Goal: Task Accomplishment & Management: Manage account settings

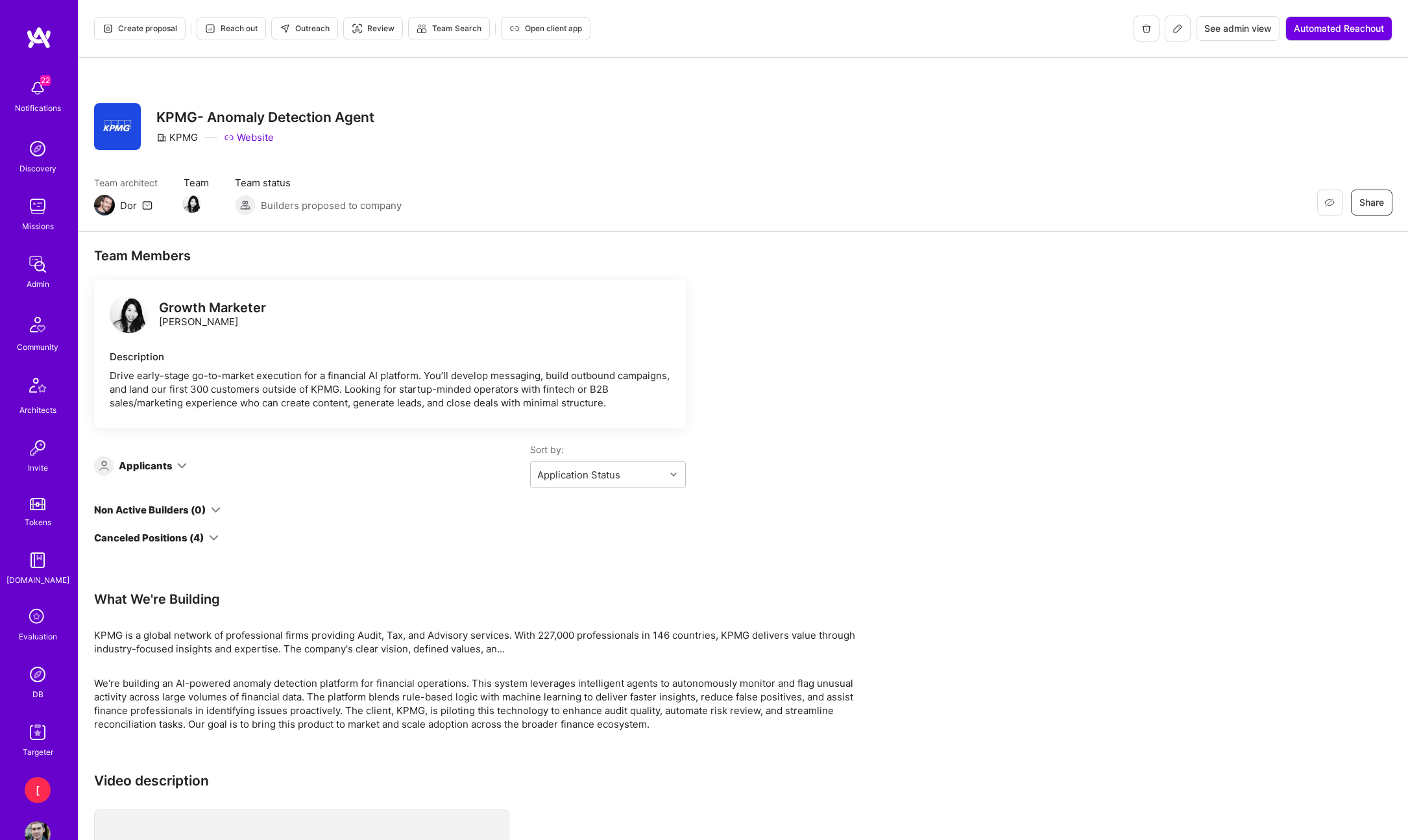
click at [1180, 33] on icon at bounding box center [1177, 28] width 10 height 10
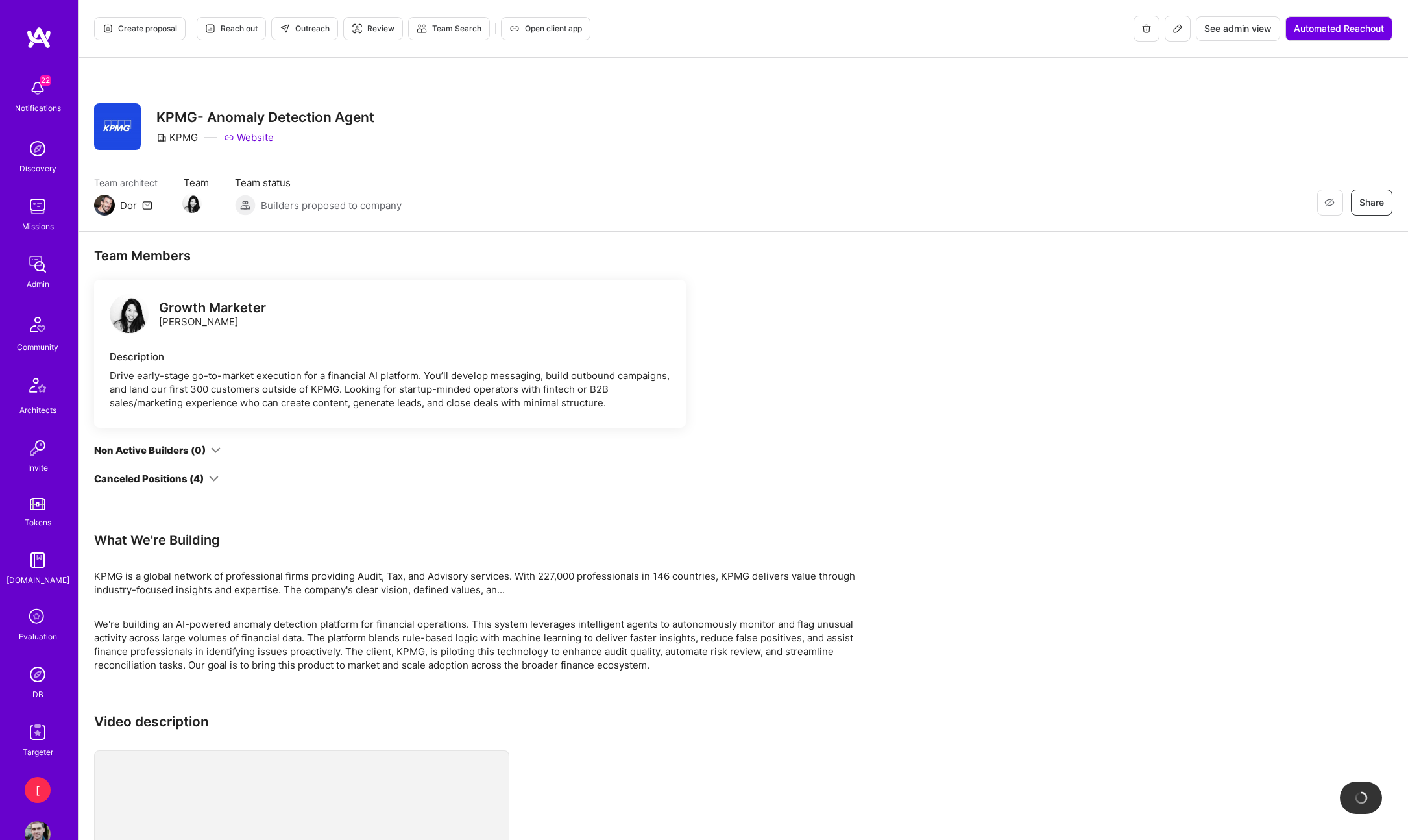
click at [1250, 35] on button "See admin view" at bounding box center [1237, 28] width 84 height 24
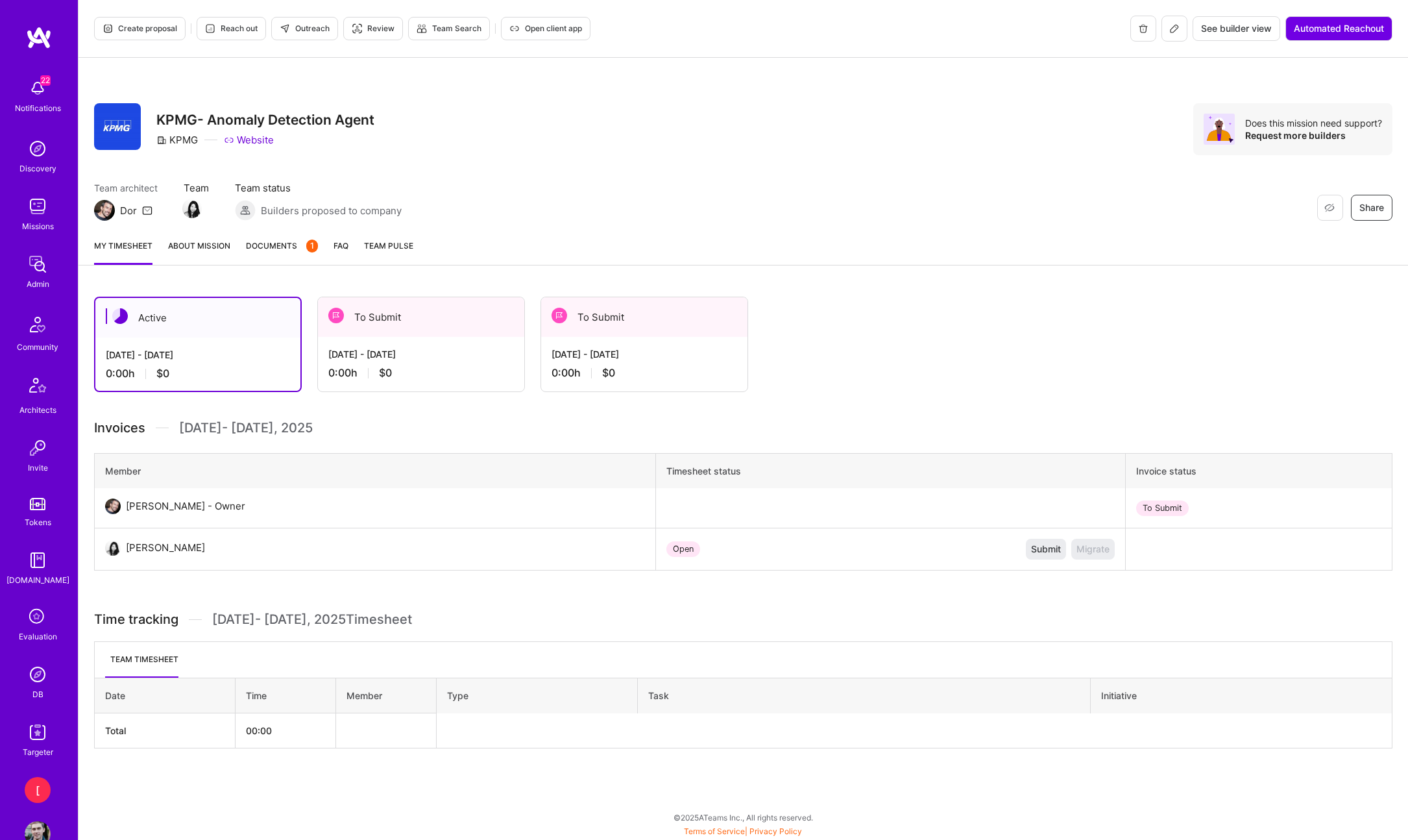
click at [421, 350] on div "Aug 1 - Aug 15, 2025" at bounding box center [420, 353] width 185 height 14
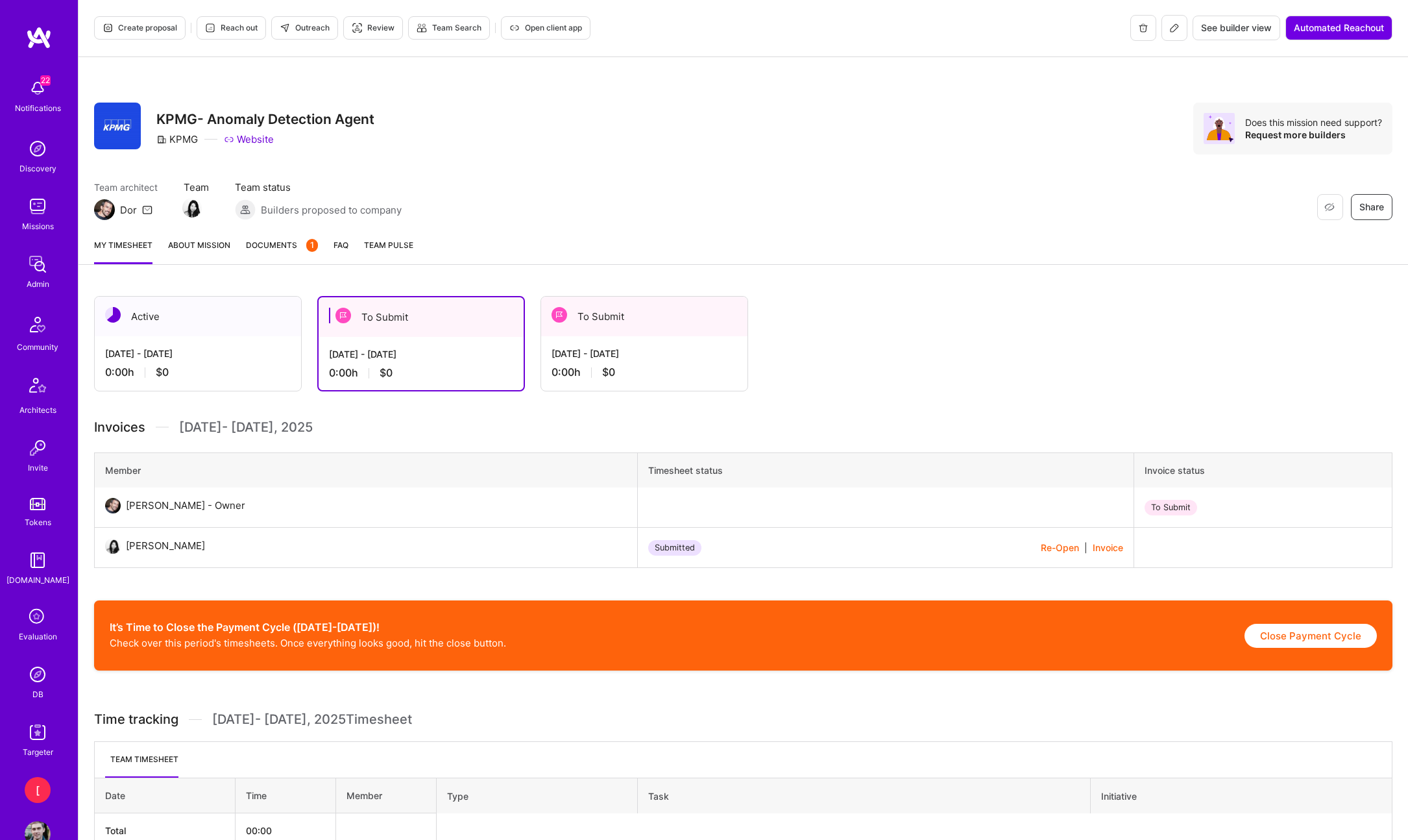
scroll to position [72, 0]
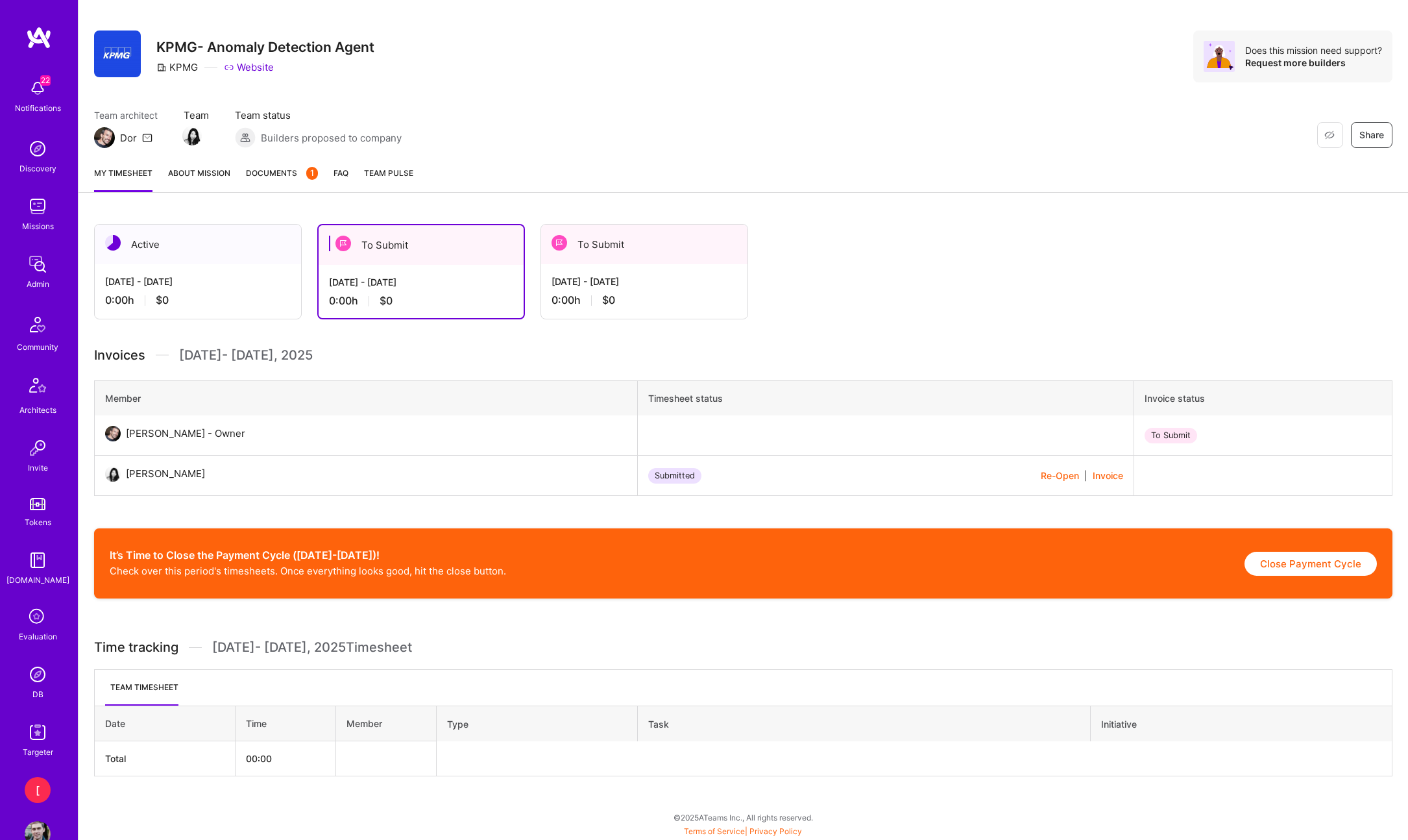
click at [639, 287] on div "Jul 16 - Jul 31, 2025" at bounding box center [644, 281] width 185 height 14
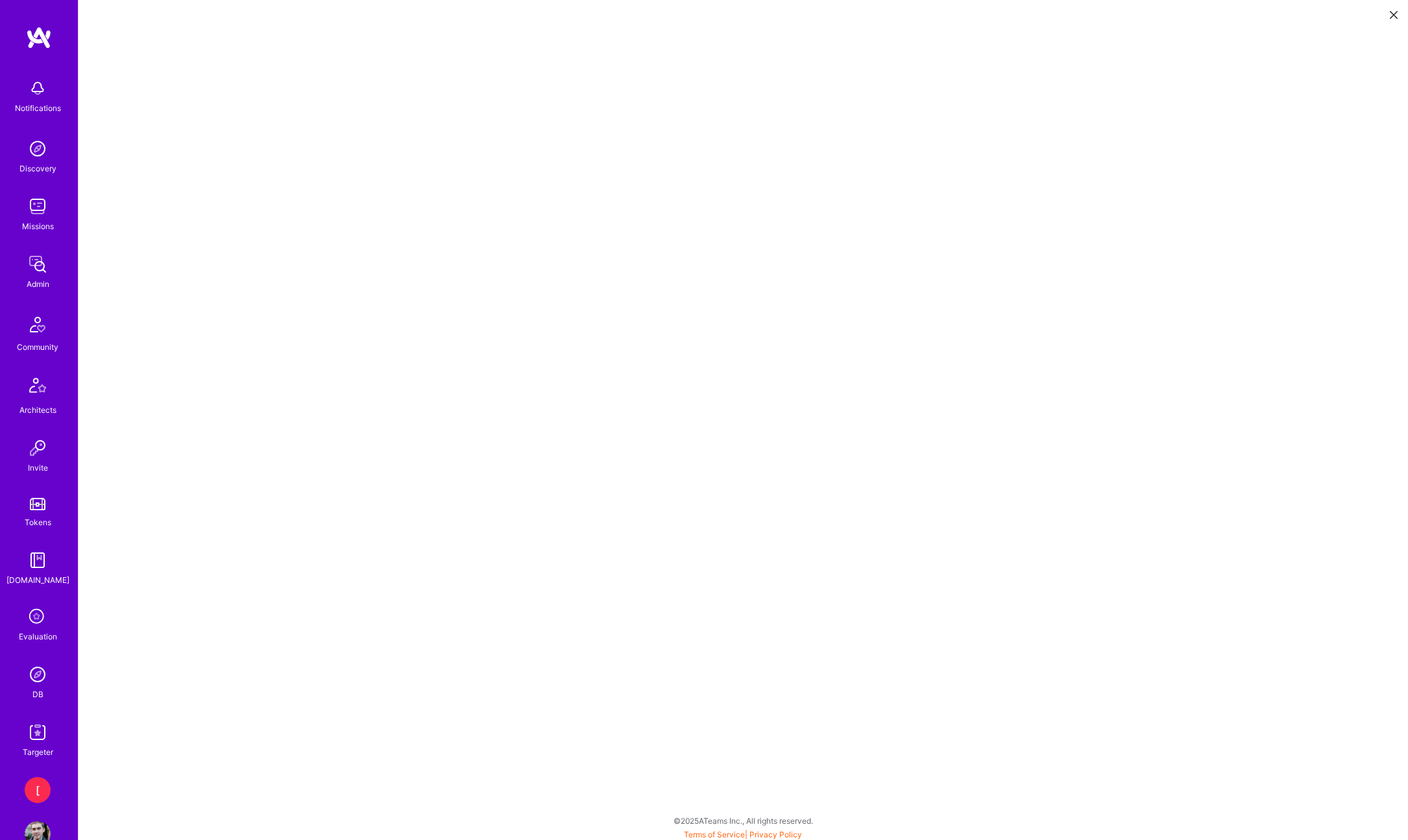
scroll to position [4, 0]
